Goal: Communication & Community: Answer question/provide support

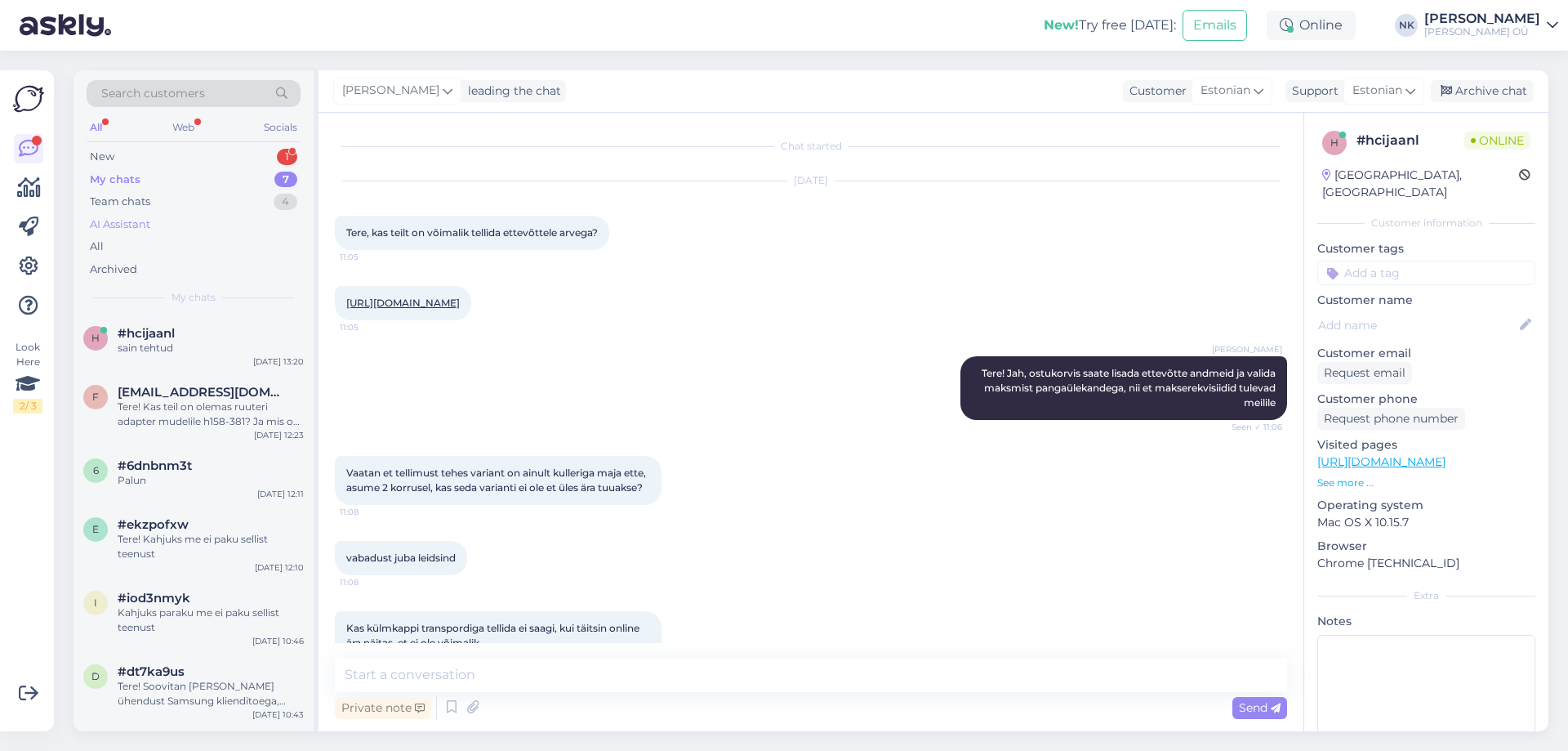
scroll to position [1070, 0]
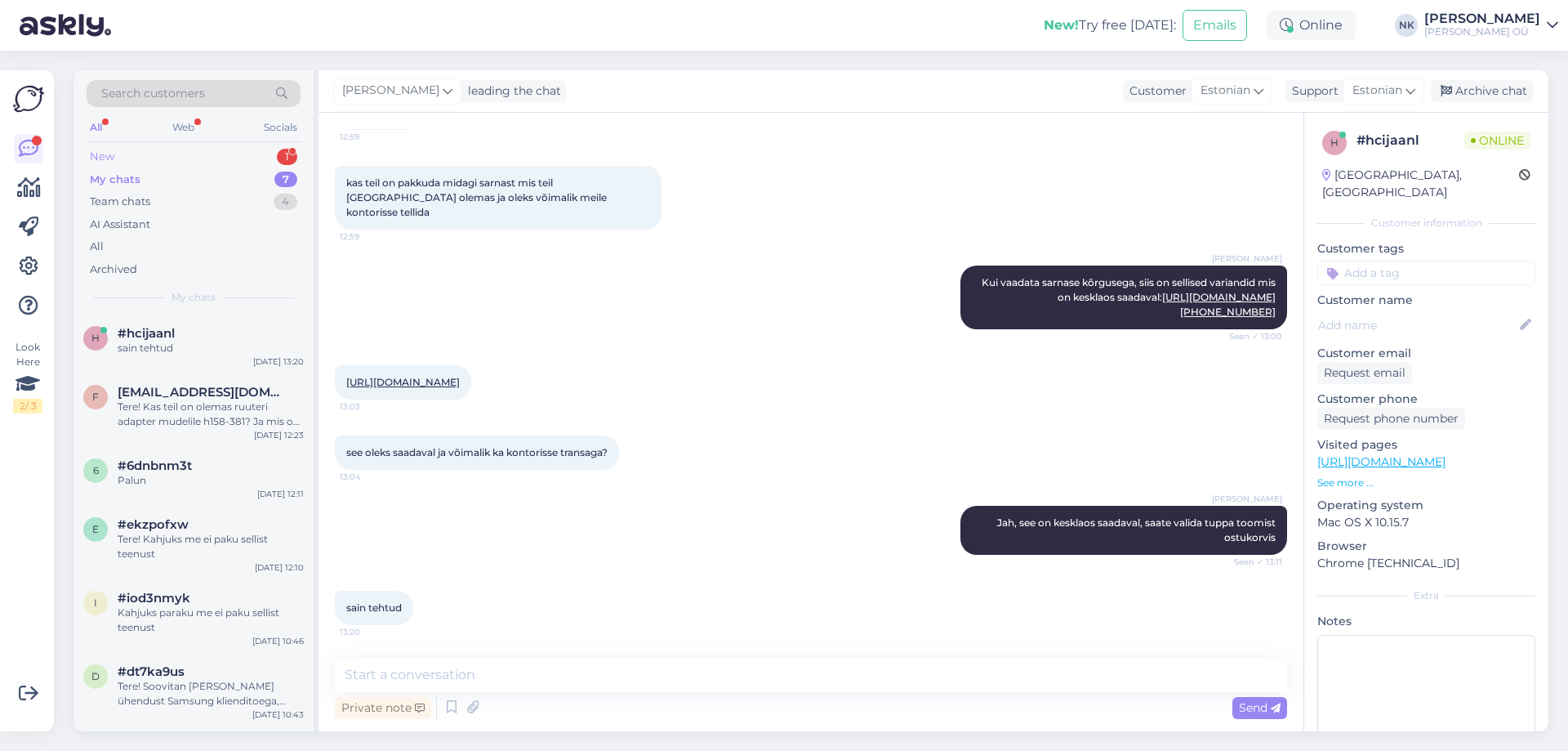
click at [228, 164] on div "New 1" at bounding box center [193, 157] width 214 height 23
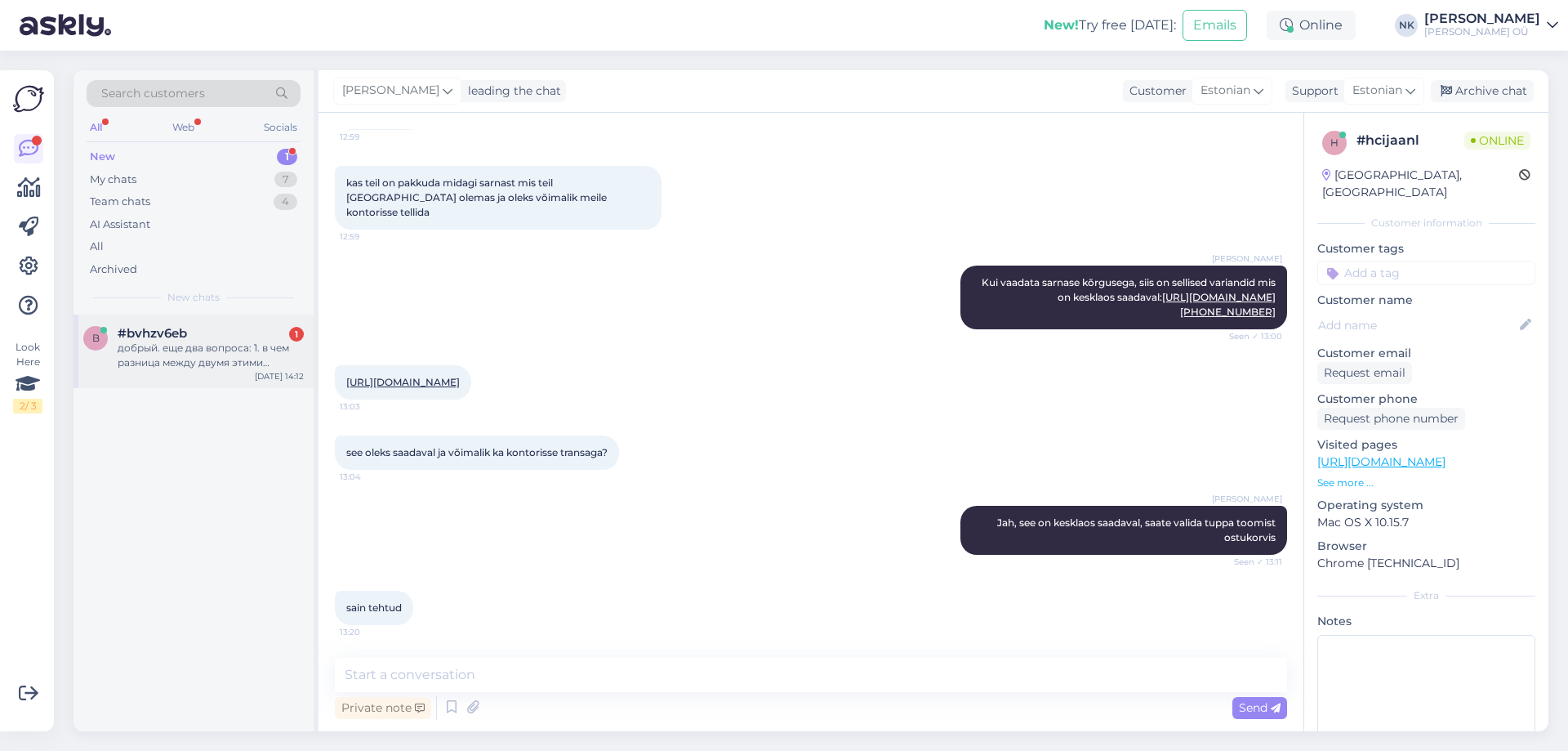
click at [237, 330] on div "#bvhzv6eb 1" at bounding box center [211, 333] width 186 height 14
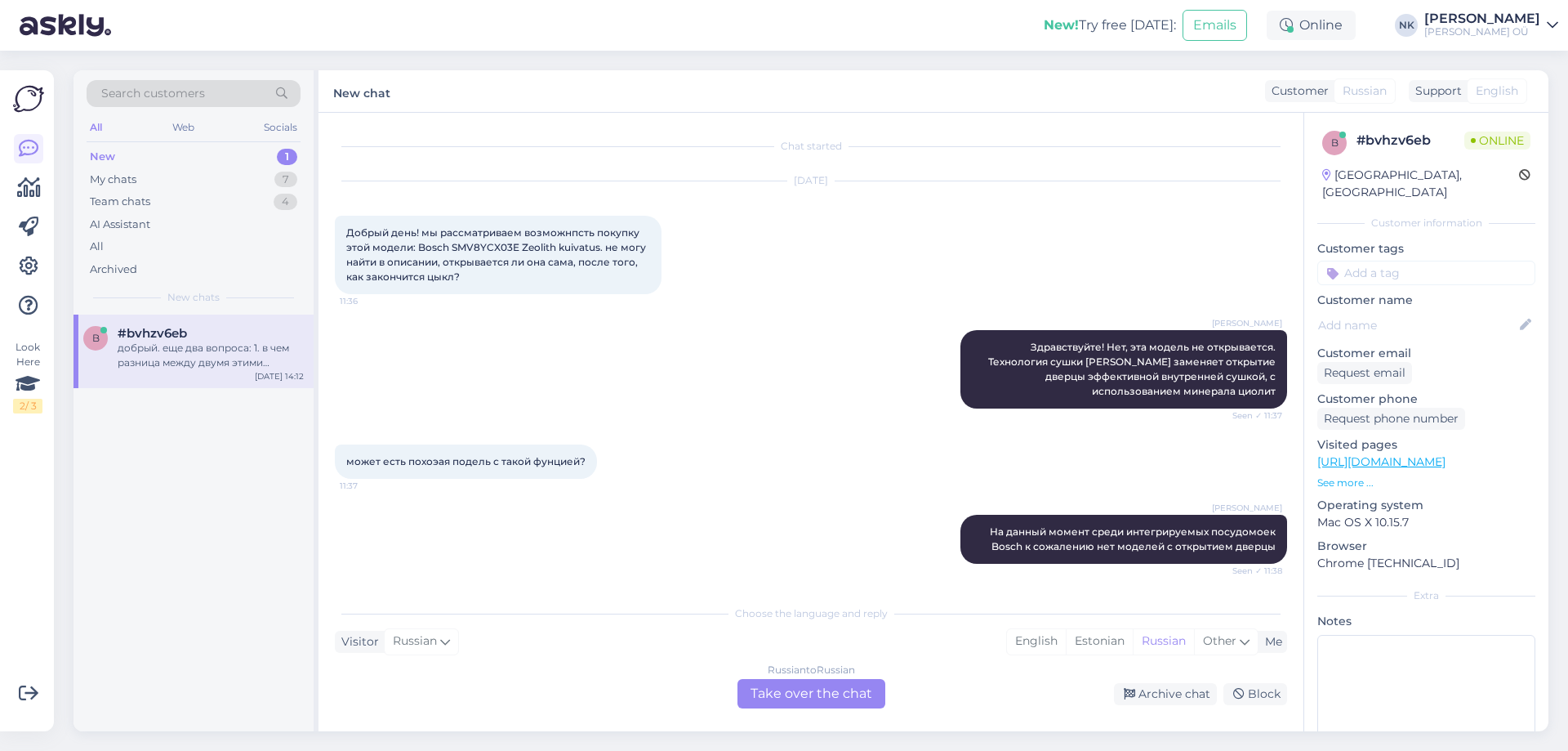
scroll to position [1028, 0]
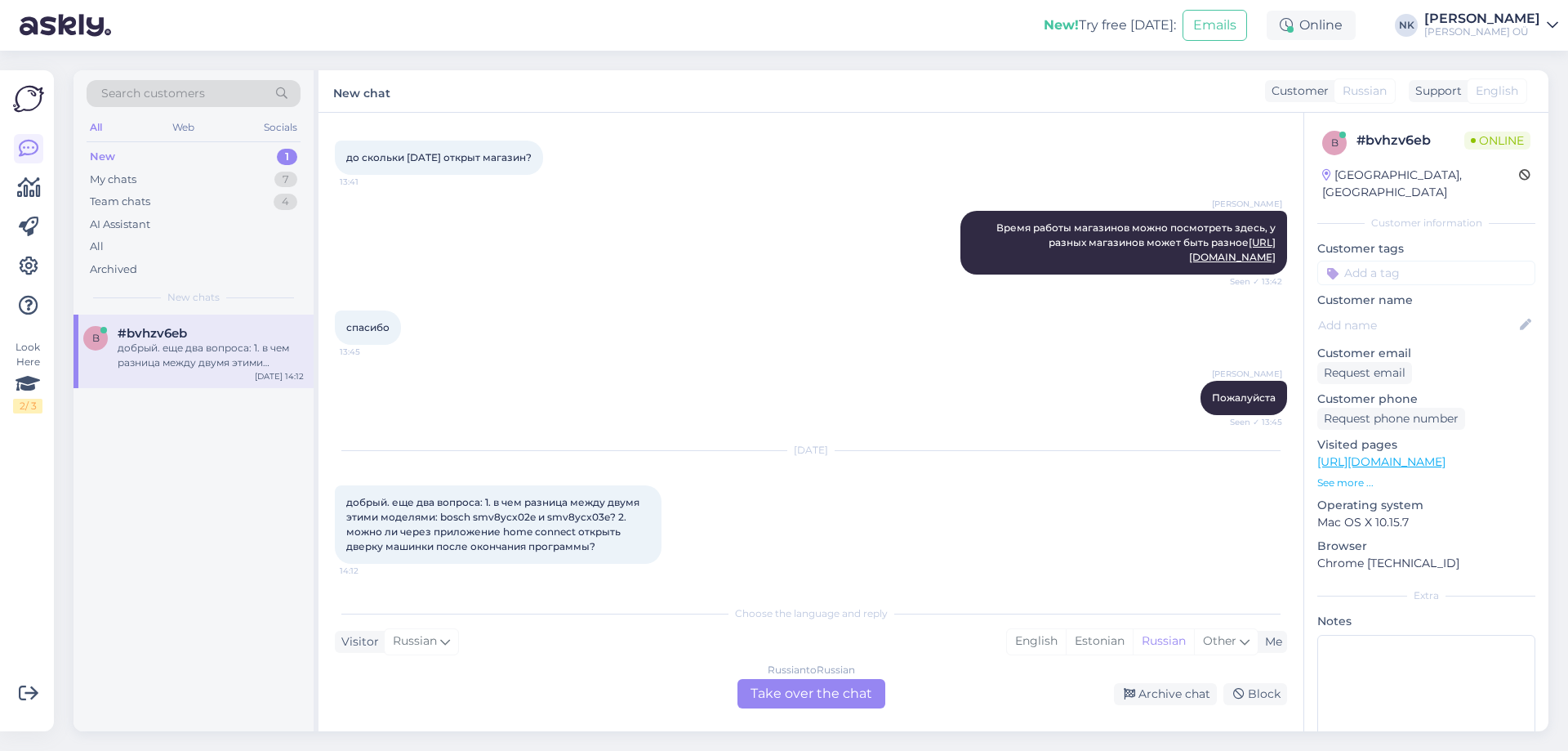
click at [1445, 454] on link "[URL][DOMAIN_NAME]" at bounding box center [1382, 461] width 128 height 14
click at [818, 682] on div "Russian to Russian Take over the chat" at bounding box center [811, 693] width 147 height 30
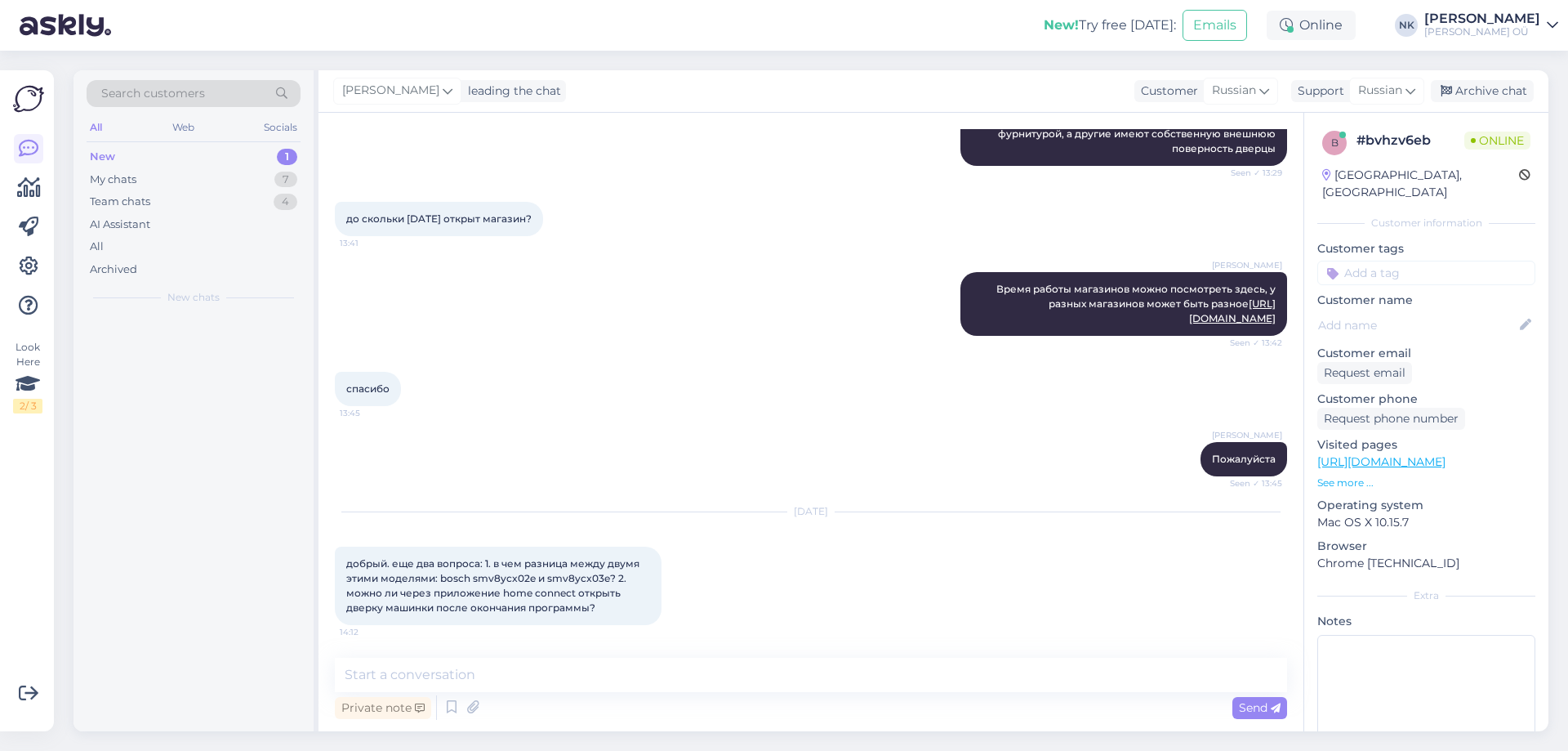
scroll to position [967, 0]
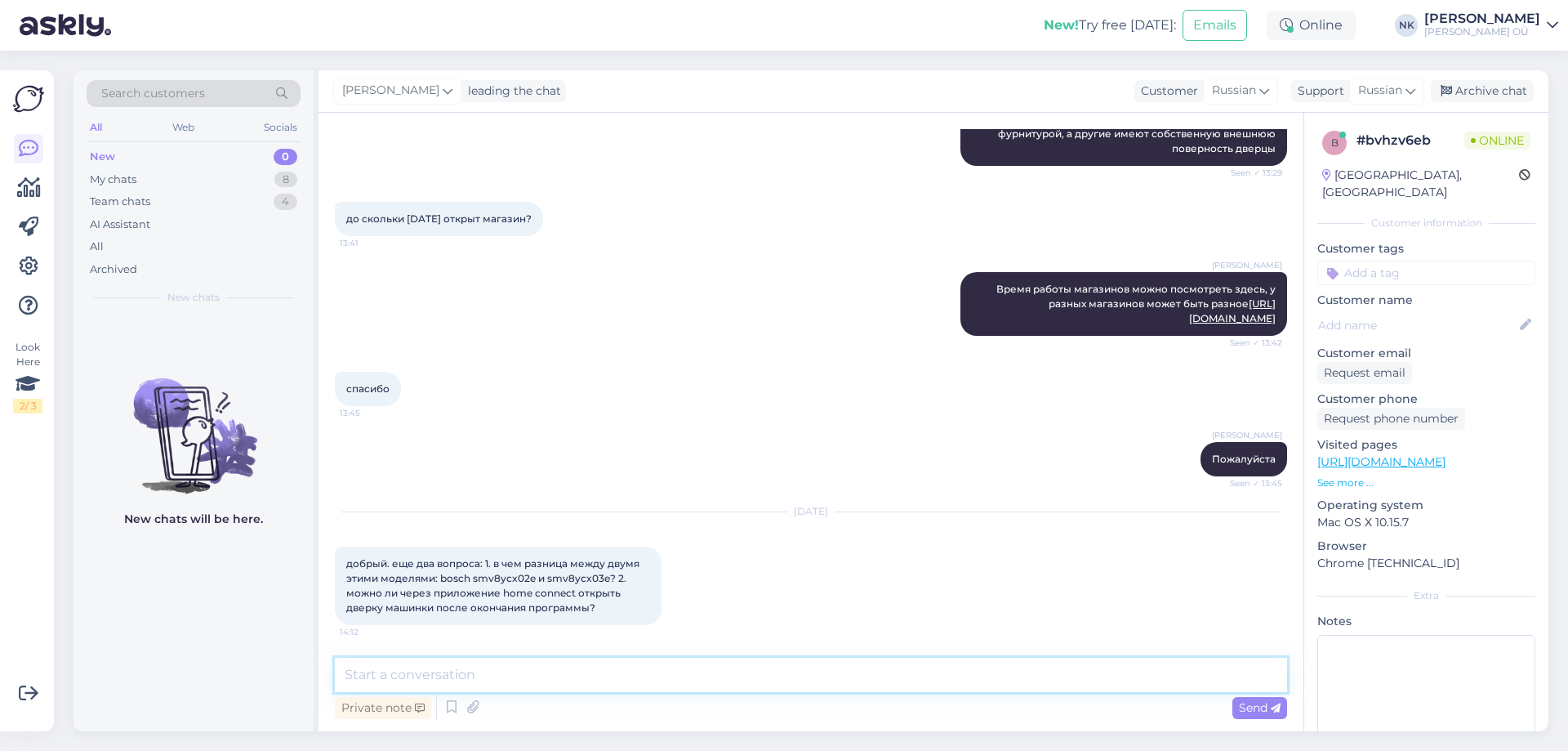
click at [686, 682] on textarea at bounding box center [811, 675] width 952 height 34
click at [602, 682] on textarea at bounding box center [811, 675] width 952 height 34
drag, startPoint x: 440, startPoint y: 577, endPoint x: 606, endPoint y: 582, distance: 166.1
click at [606, 582] on span "добрый. еще два вопроса: 1. в чем разница между двумя этими моделями: bosch smv…" at bounding box center [494, 584] width 296 height 56
copy span "bosch smv8ycx02e и smv8ycx03e"
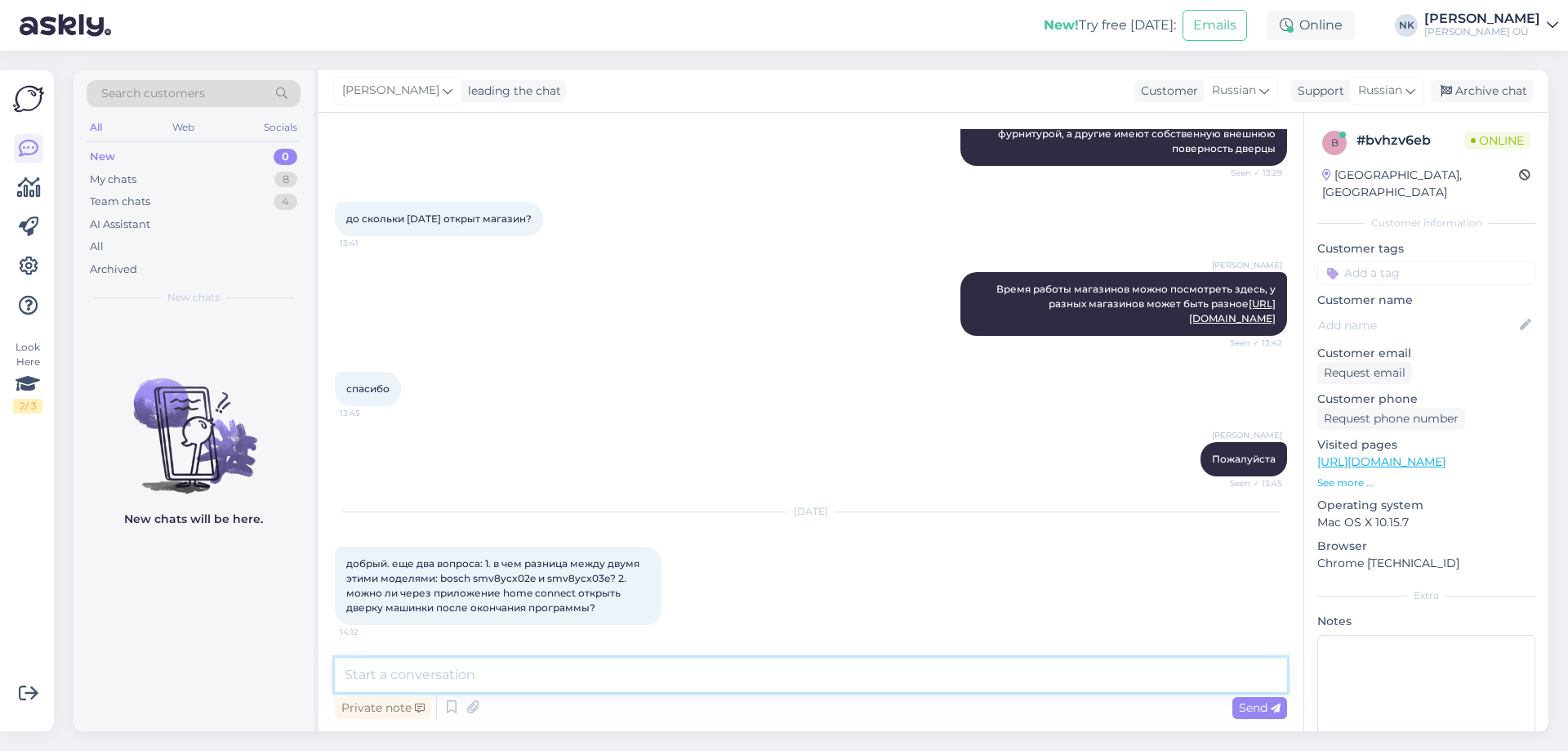
click at [544, 671] on textarea at bounding box center [811, 675] width 952 height 34
click at [572, 575] on span "добрый. еще два вопроса: 1. в чем разница между двумя этими моделями: bosch smv…" at bounding box center [494, 584] width 296 height 56
copy span "smv8ycx03e"
click at [511, 678] on textarea "Здравствуйте!" at bounding box center [811, 675] width 952 height 34
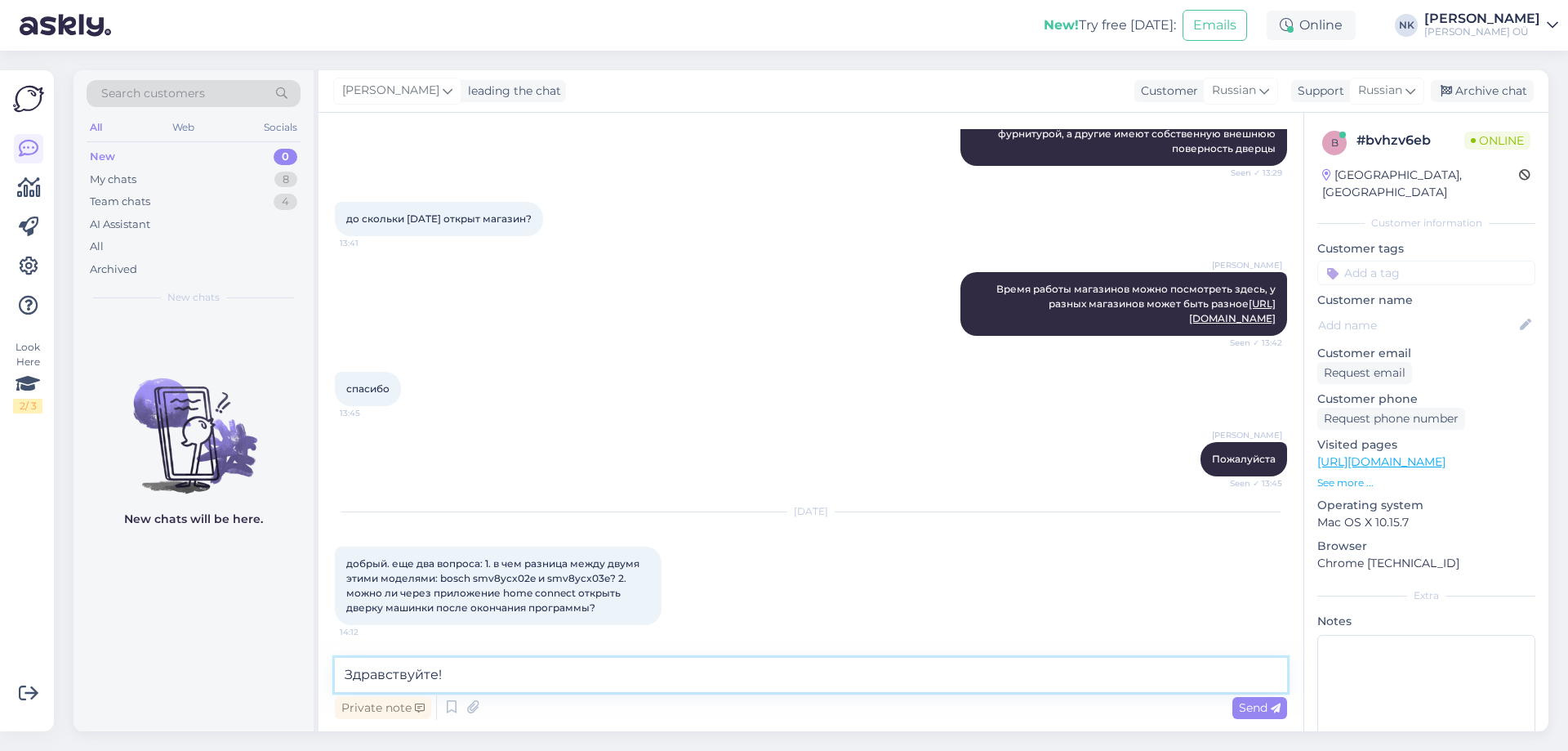
paste textarea "Bosch SMV8YCX02E"
click at [446, 674] on textarea "Здравствуйте! Bosch SMV8YCX02E" at bounding box center [811, 675] width 952 height 34
click at [978, 683] on textarea "Здравствуйте! Это посудомоечные машины одной серии, но Bosch SMV8YCX02E" at bounding box center [811, 675] width 952 height 34
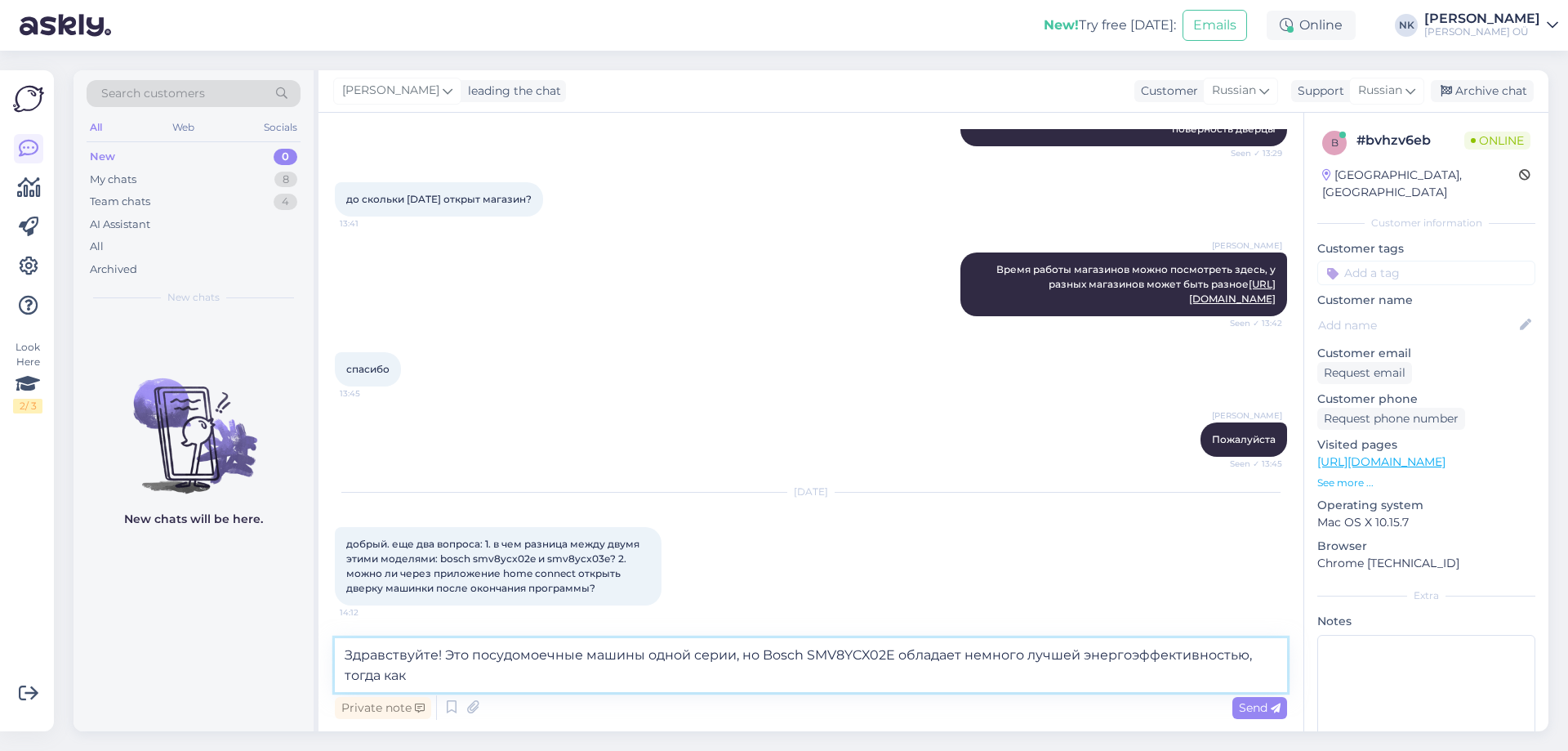
click at [643, 679] on textarea "Здравствуйте! Это посудомоечные машины одной серии, но Bosch SMV8YCX02E обладае…" at bounding box center [811, 664] width 952 height 54
paste textarea "Bosch SMV8YCX03E"
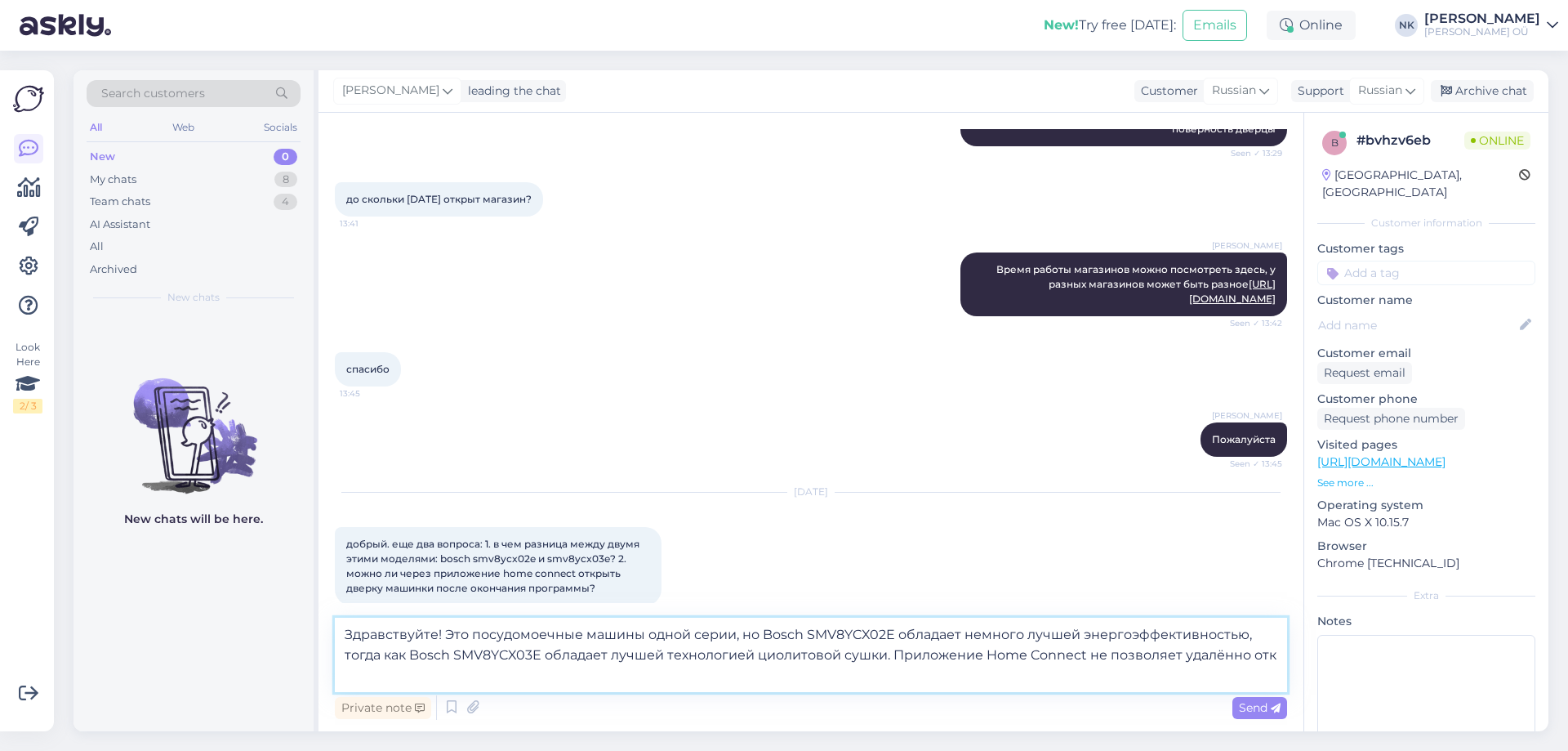
scroll to position [1007, 0]
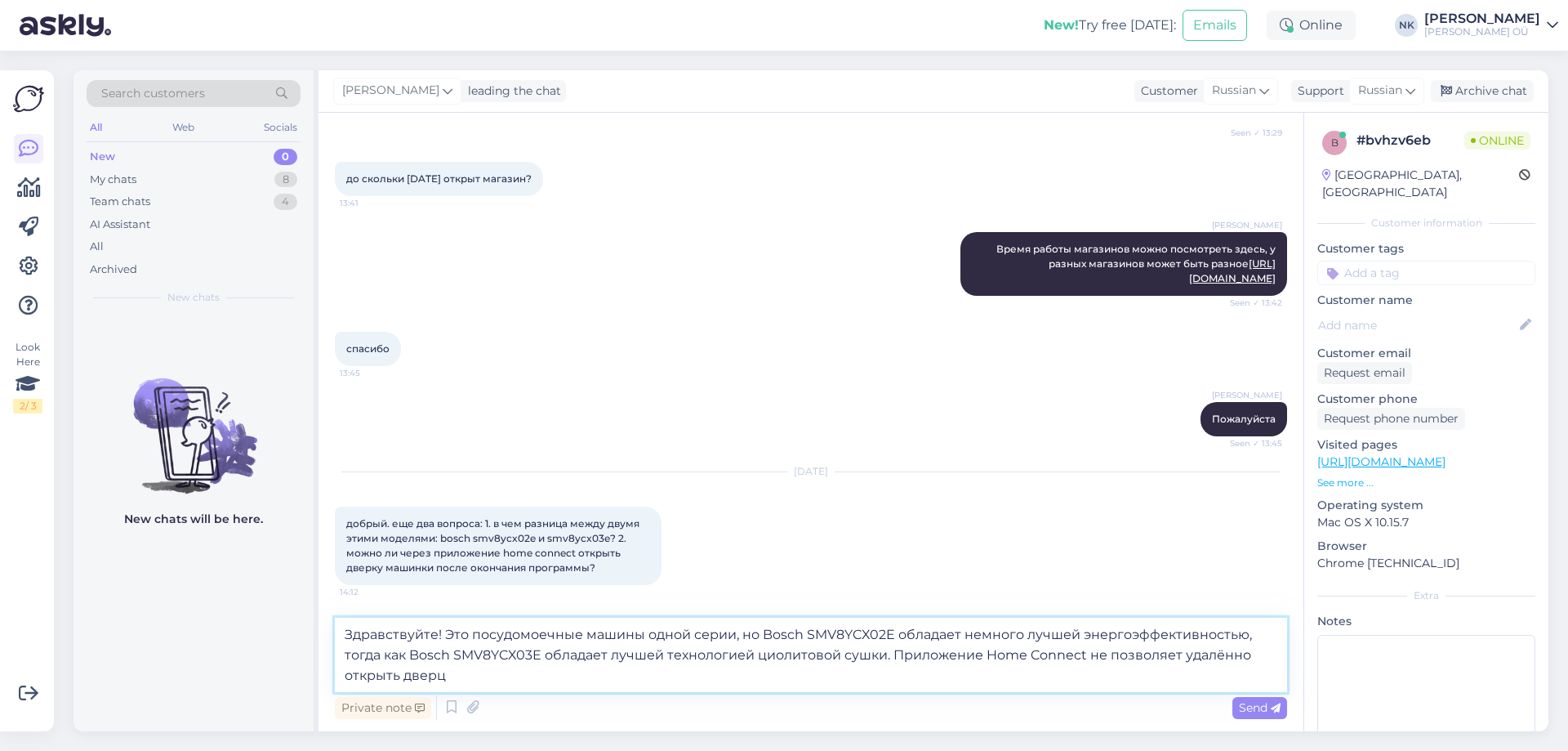
type textarea "Здравствуйте! Это посудомоечные машины одной серии, но Bosch SMV8YCX02E обладае…"
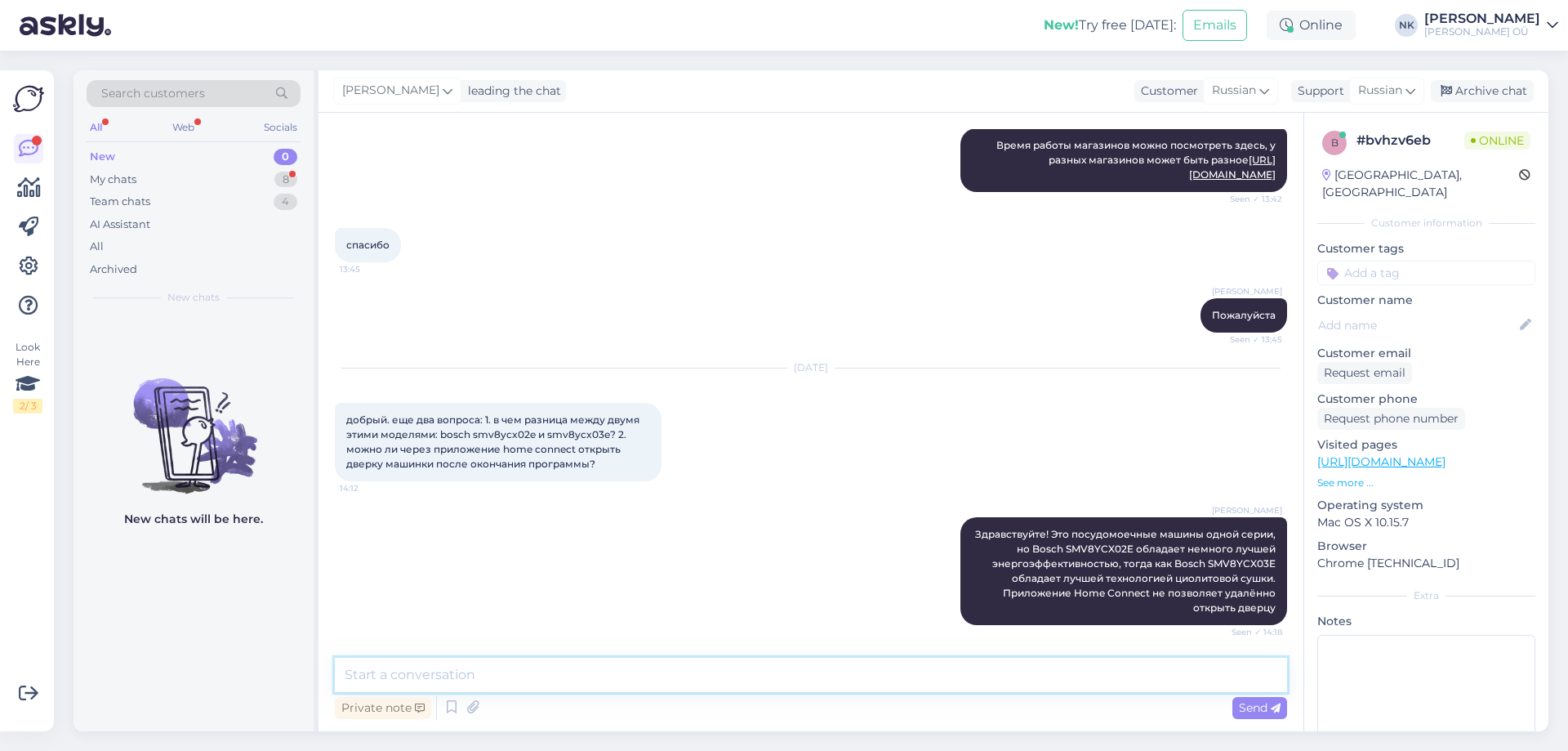
scroll to position [1180, 0]
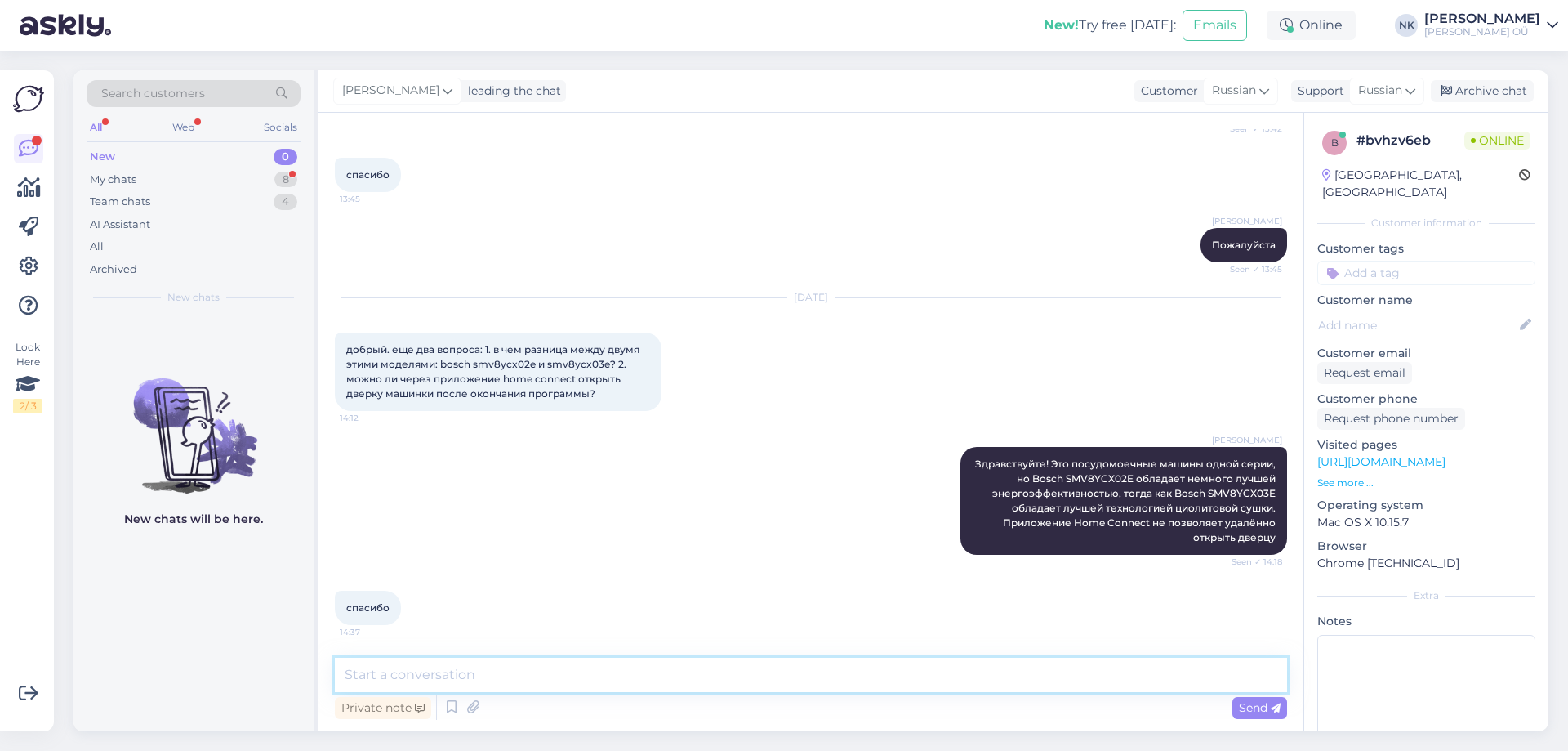
click at [553, 661] on textarea at bounding box center [811, 675] width 952 height 34
click at [555, 672] on textarea at bounding box center [811, 675] width 952 height 34
type textarea "Пожалуйста"
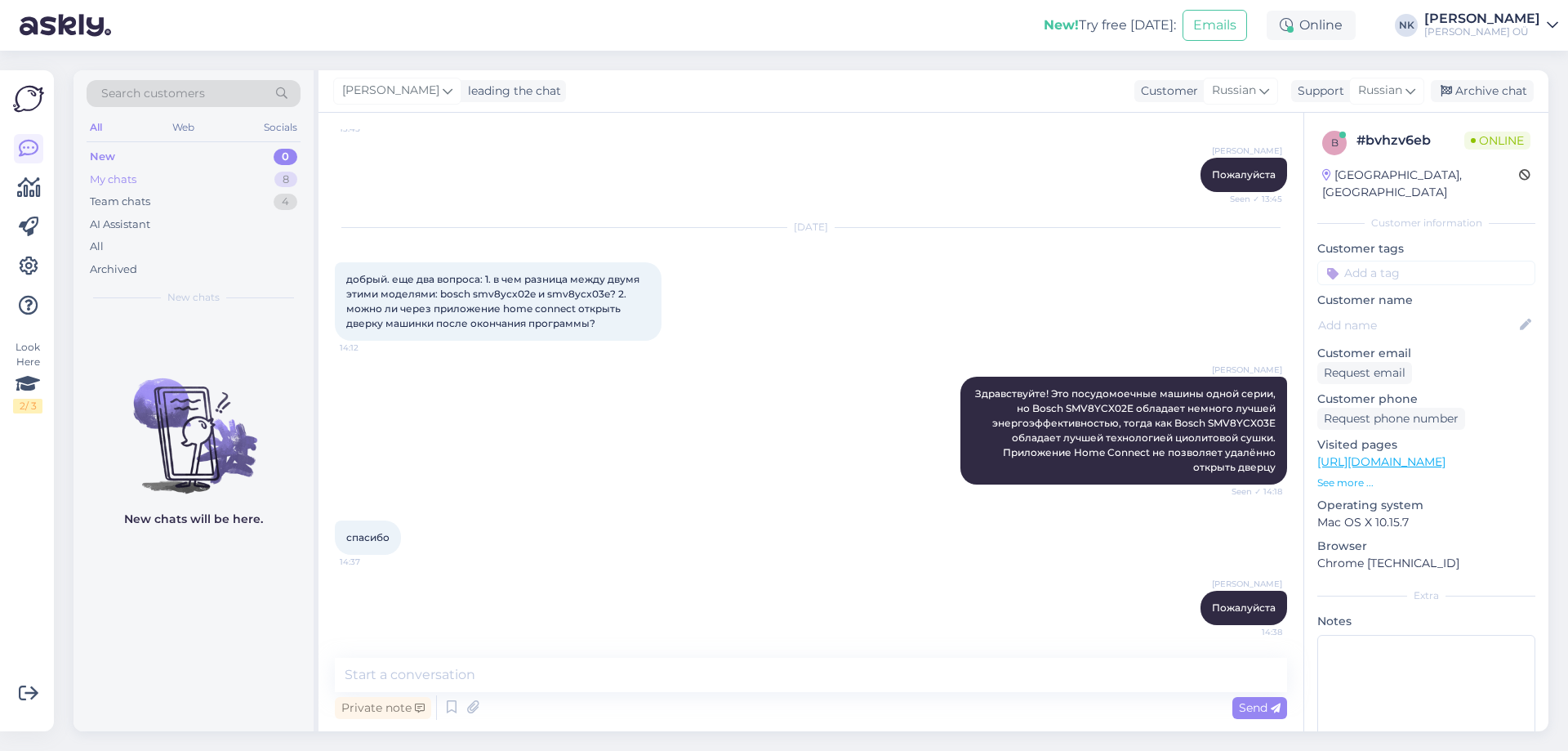
click at [175, 175] on div "My chats 8" at bounding box center [193, 180] width 214 height 23
